Goal: Register for event/course

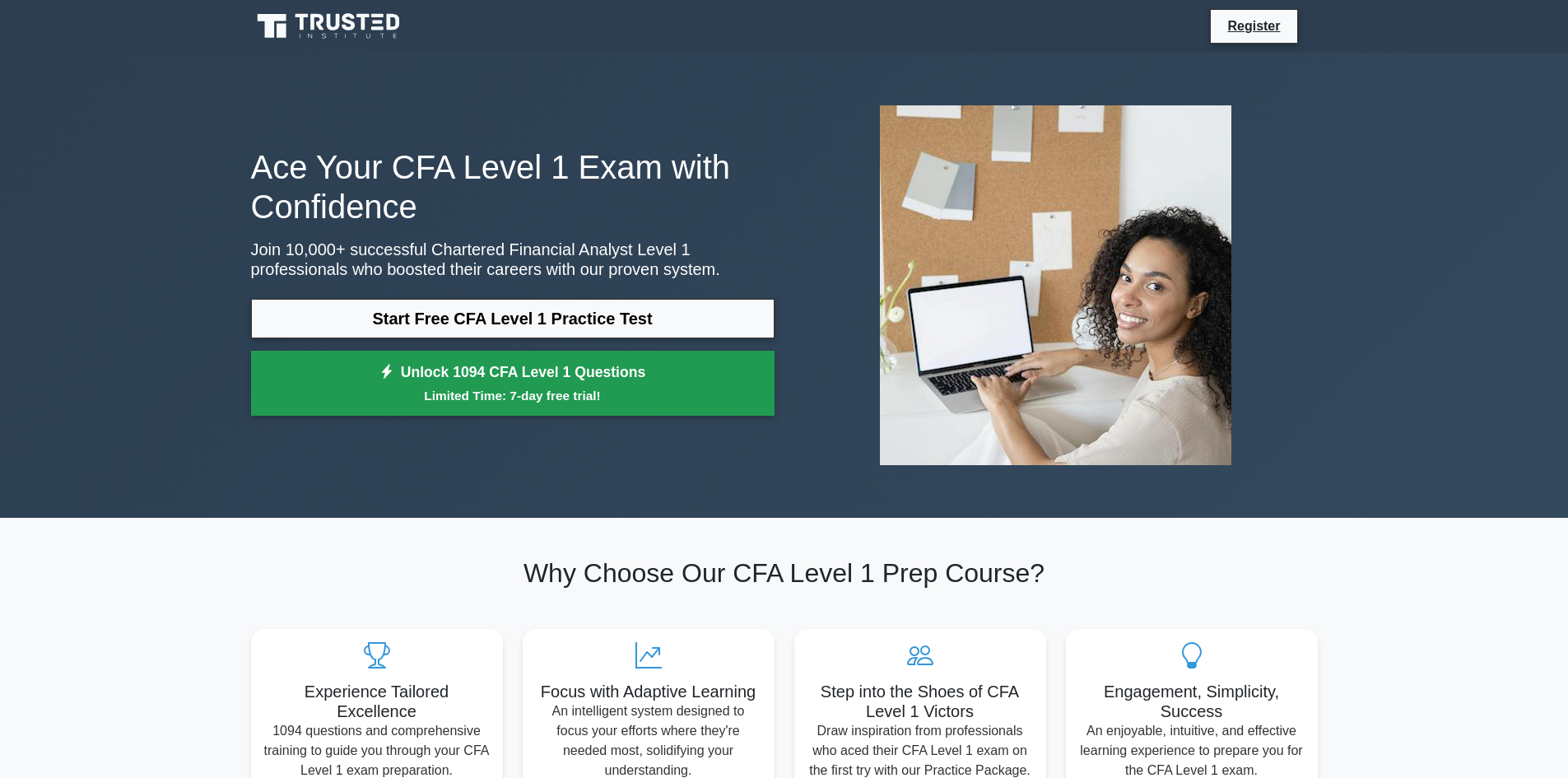
click at [653, 383] on link "Unlock 1094 CFA Level 1 Questions Limited Time: 7-day free trial!" at bounding box center [513, 383] width 523 height 66
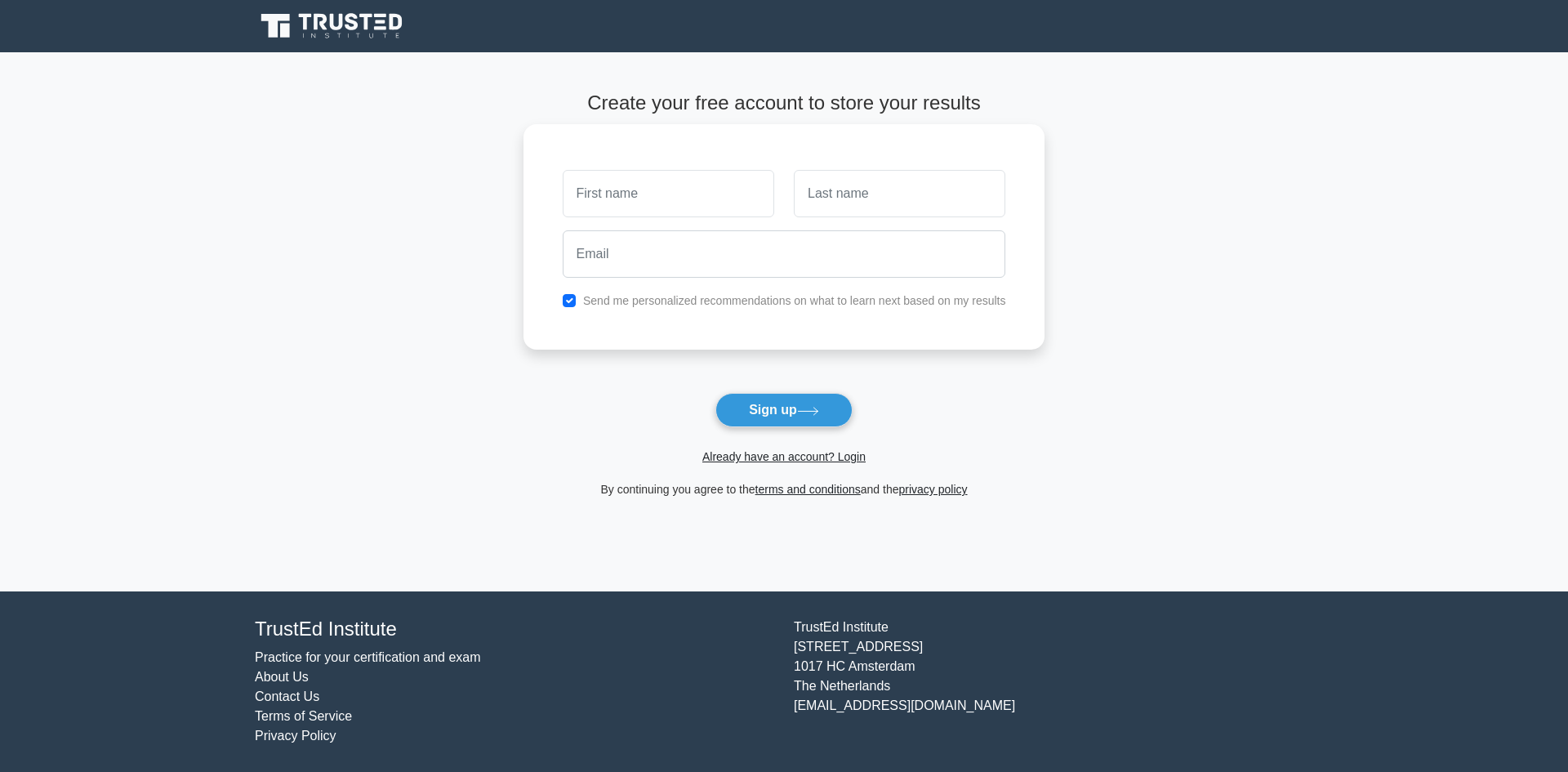
click at [686, 194] on input "text" at bounding box center [668, 194] width 212 height 47
type input "Thanh"
click at [881, 207] on input "text" at bounding box center [900, 194] width 212 height 47
type input "Ha"
click at [793, 260] on input "email" at bounding box center [784, 254] width 443 height 47
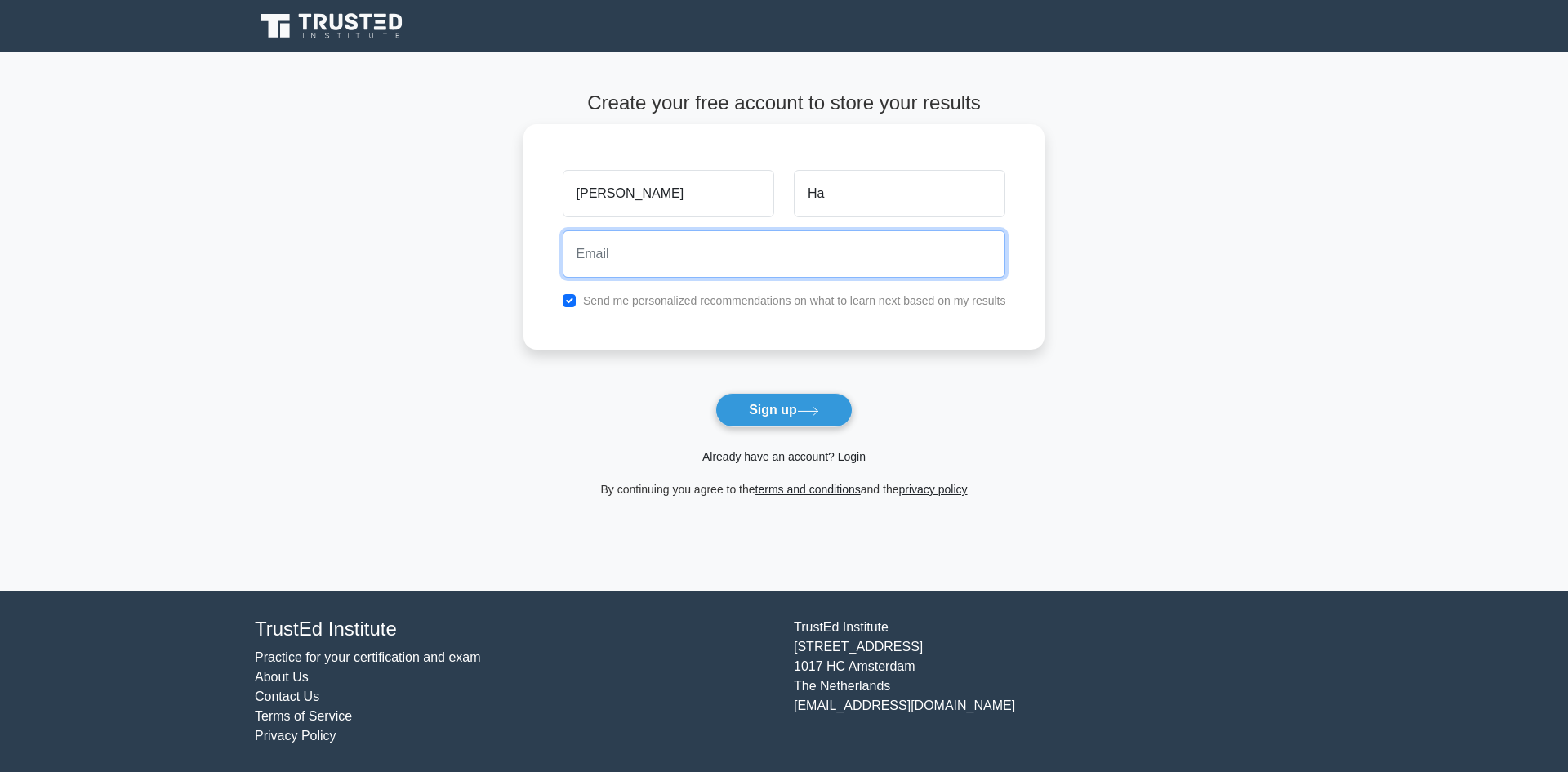
type input "hachithanhhh@gmail.com"
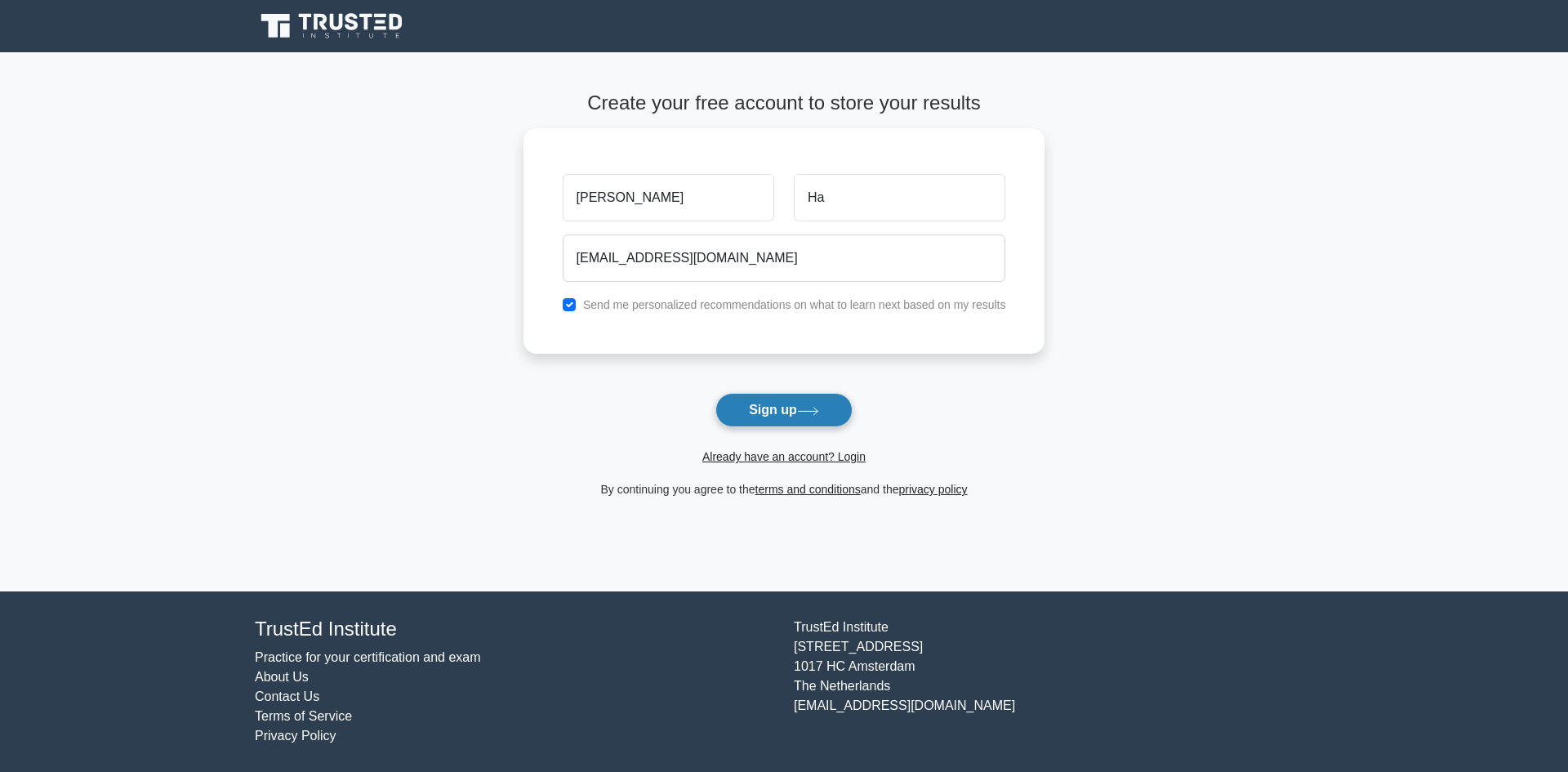
click at [775, 402] on button "Sign up" at bounding box center [784, 410] width 137 height 34
